Goal: Find specific page/section: Find specific page/section

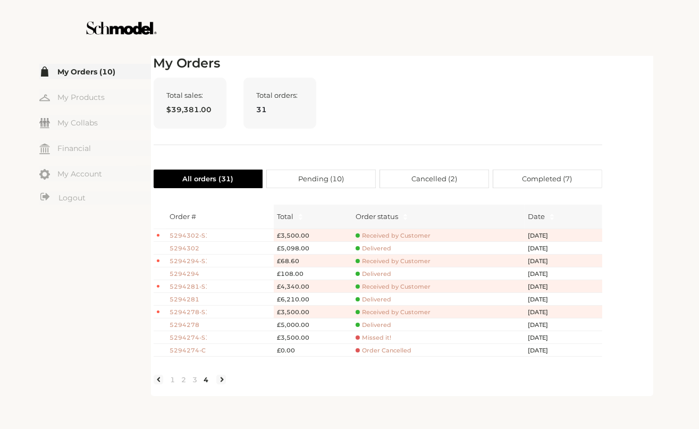
click at [498, 121] on div "Total sales: $39,381.00 Total orders: 31" at bounding box center [378, 111] width 448 height 67
drag, startPoint x: 686, startPoint y: 140, endPoint x: 691, endPoint y: 134, distance: 7.5
click at [691, 135] on div "☰ My Orders (10) My Products My Collabs Dashboard Financial My Account Logout I…" at bounding box center [349, 224] width 699 height 343
click at [523, 35] on div at bounding box center [349, 28] width 599 height 56
click at [80, 97] on link "My Products" at bounding box center [95, 96] width 112 height 15
